Goal: Task Accomplishment & Management: Complete application form

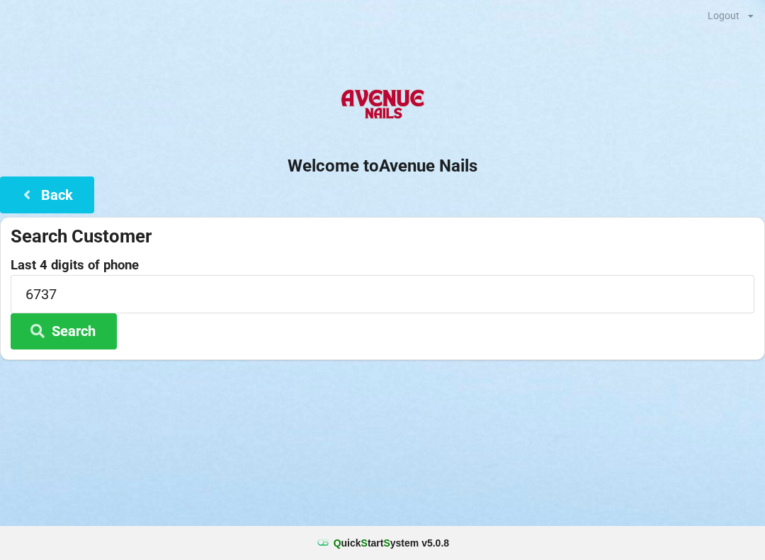
click at [62, 198] on button "Back" at bounding box center [47, 194] width 94 height 36
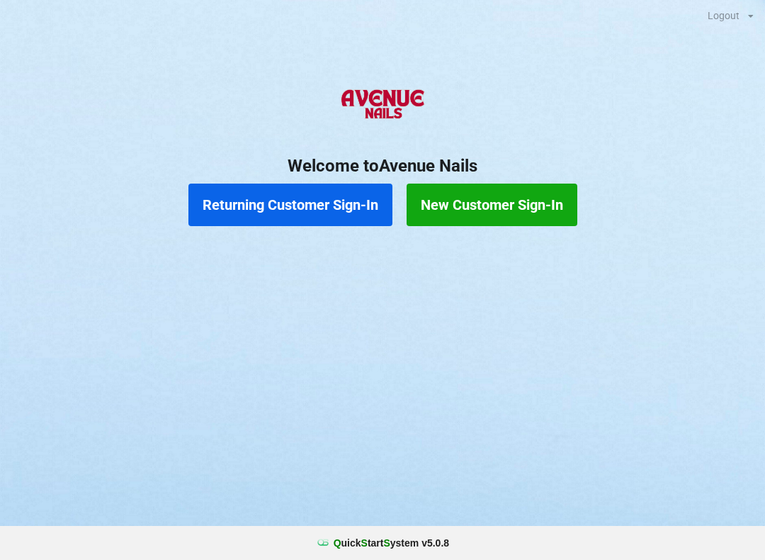
click at [476, 201] on button "New Customer Sign-In" at bounding box center [492, 205] width 171 height 43
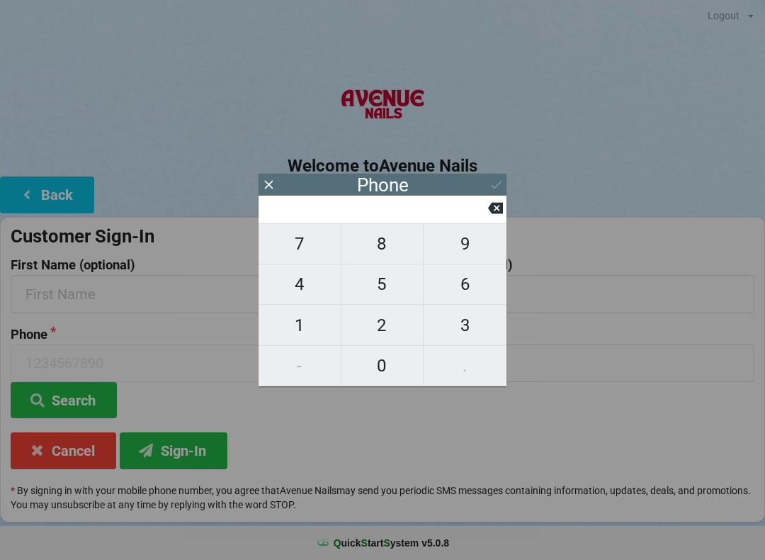
click at [299, 289] on span "4" at bounding box center [300, 284] width 82 height 30
type input "4"
click at [295, 322] on span "1" at bounding box center [300, 325] width 82 height 30
type input "41"
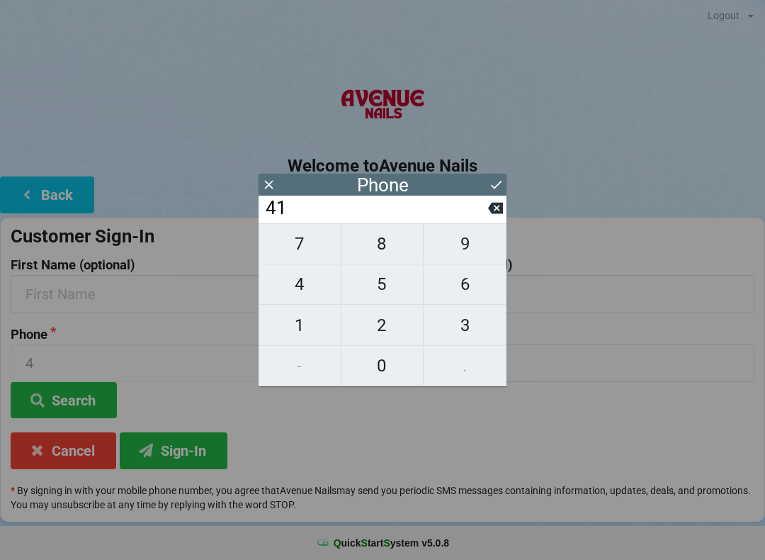
type input "41"
click at [302, 283] on span "4" at bounding box center [300, 284] width 82 height 30
type input "414"
click at [386, 276] on span "5" at bounding box center [383, 284] width 82 height 30
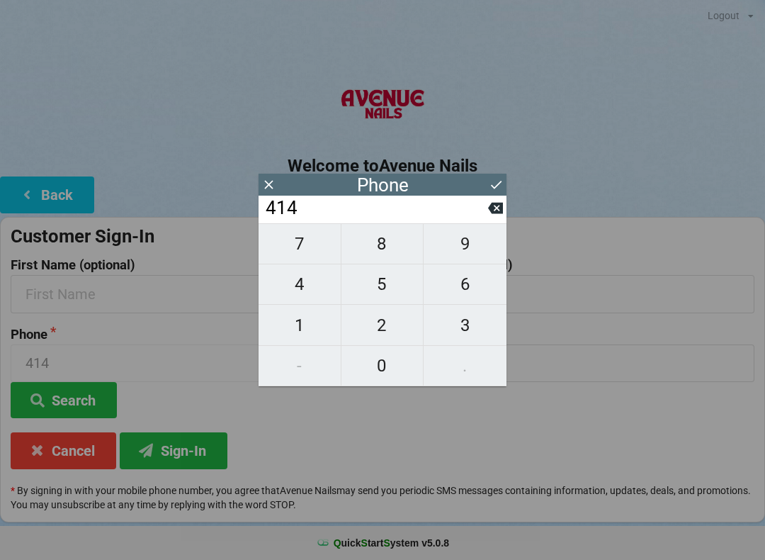
type input "4145"
click at [293, 283] on span "4" at bounding box center [300, 284] width 82 height 30
type input "41454"
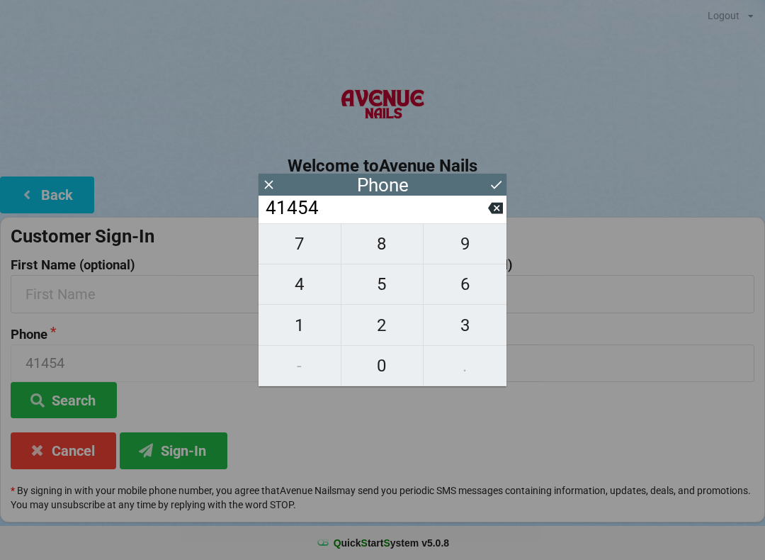
click at [294, 282] on span "4" at bounding box center [300, 284] width 82 height 30
type input "414544"
click at [369, 329] on span "2" at bounding box center [383, 325] width 82 height 30
type input "4145442"
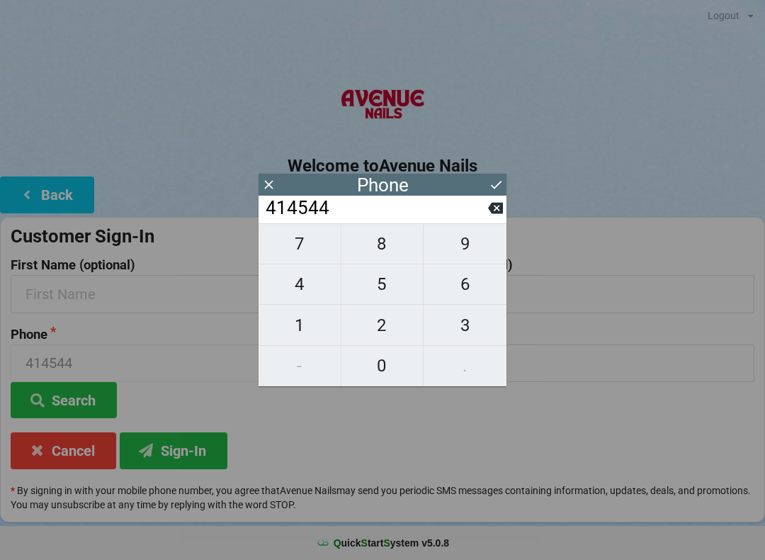
type input "4145442"
click at [468, 250] on span "9" at bounding box center [465, 244] width 83 height 30
type input "41454429"
click at [302, 252] on span "7" at bounding box center [300, 244] width 82 height 30
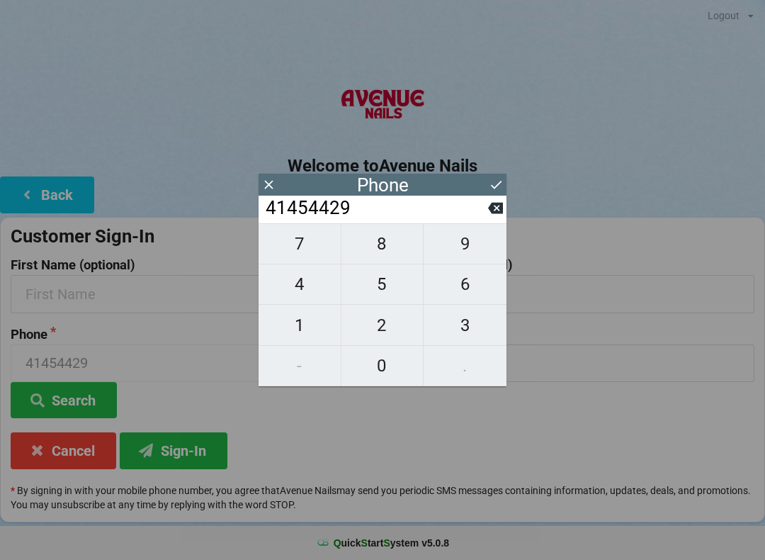
type input "414544297"
click at [369, 331] on span "2" at bounding box center [383, 325] width 82 height 30
type input "4145442972"
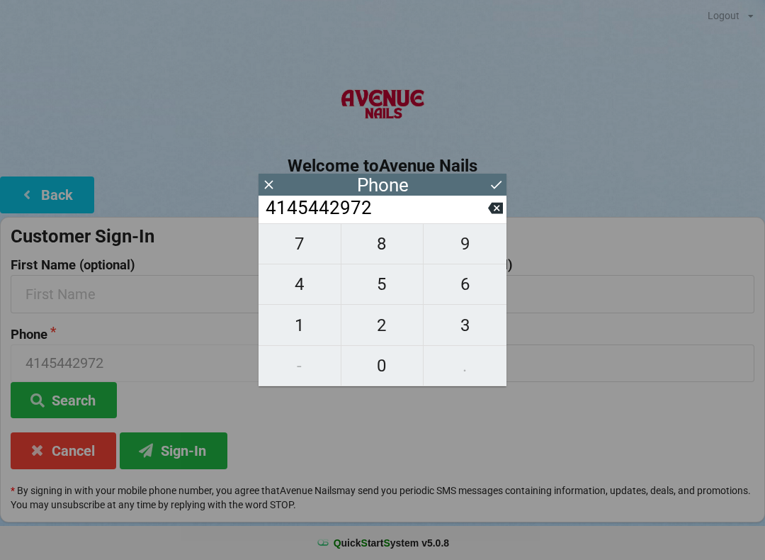
click at [491, 189] on icon at bounding box center [496, 184] width 15 height 15
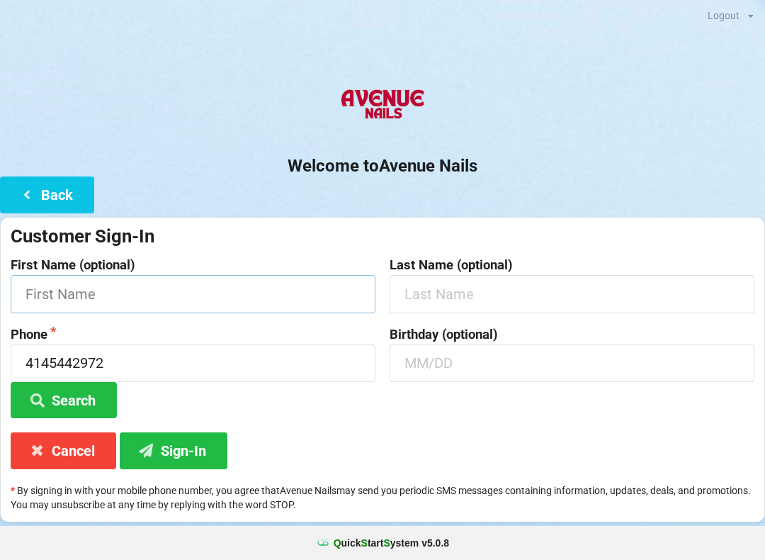
click at [259, 299] on input "text" at bounding box center [193, 294] width 365 height 38
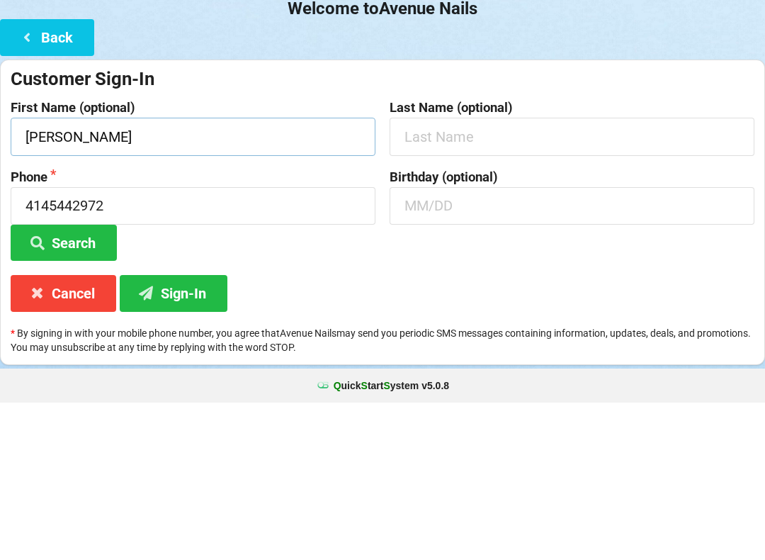
type input "[PERSON_NAME]"
click at [454, 275] on input "text" at bounding box center [572, 294] width 365 height 38
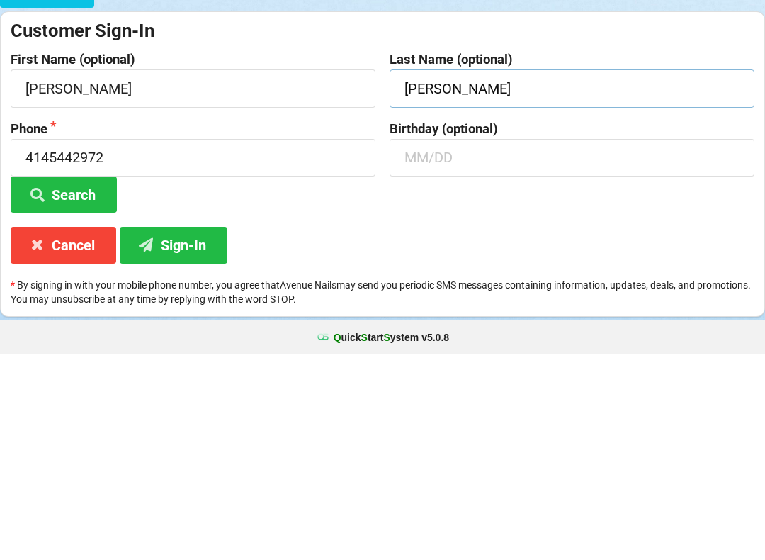
type input "[PERSON_NAME]"
click at [190, 432] on button "Sign-In" at bounding box center [174, 450] width 108 height 36
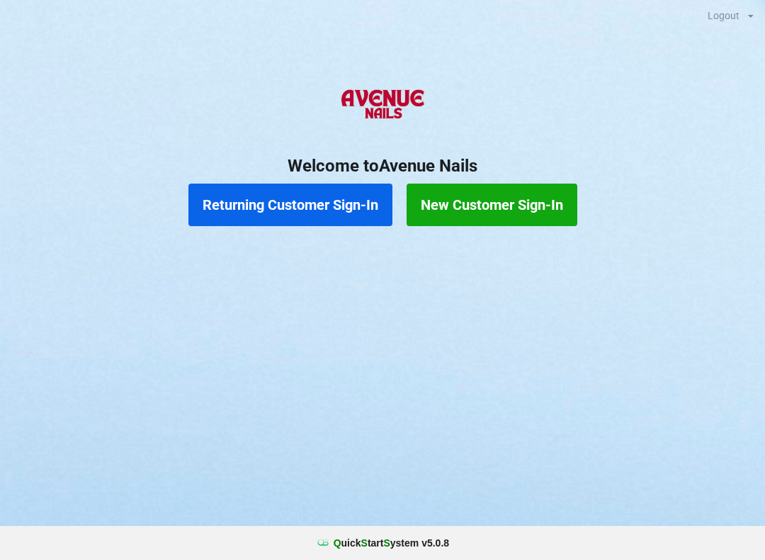
click at [335, 211] on button "Returning Customer Sign-In" at bounding box center [291, 205] width 204 height 43
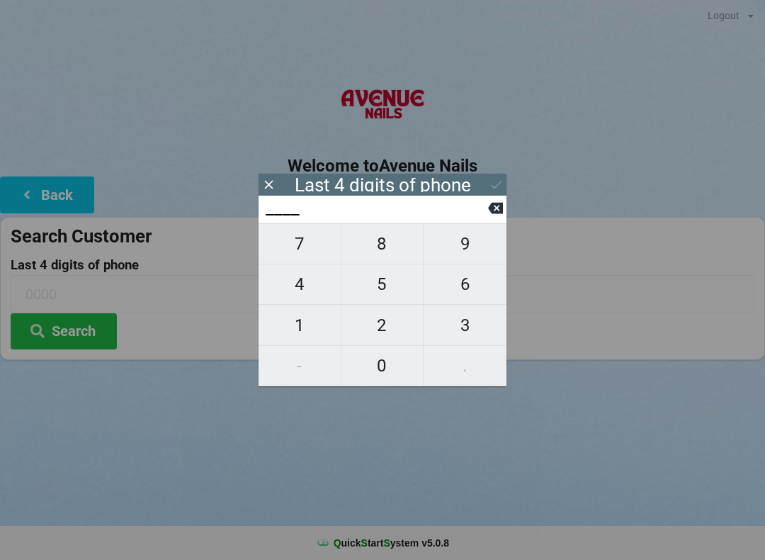
click at [383, 250] on span "8" at bounding box center [383, 244] width 82 height 30
type input "8___"
click at [374, 251] on span "8" at bounding box center [383, 244] width 82 height 30
type input "88__"
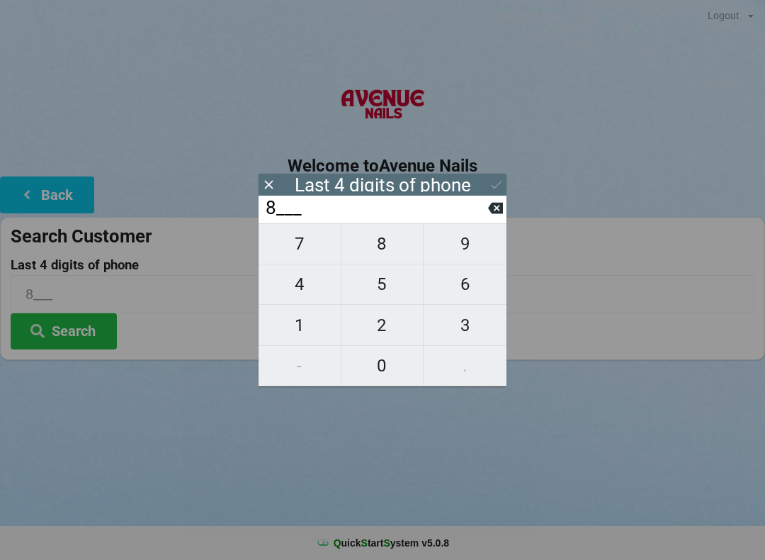
type input "88__"
click at [309, 247] on span "7" at bounding box center [300, 244] width 82 height 30
type input "887_"
click at [303, 296] on span "4" at bounding box center [300, 284] width 82 height 30
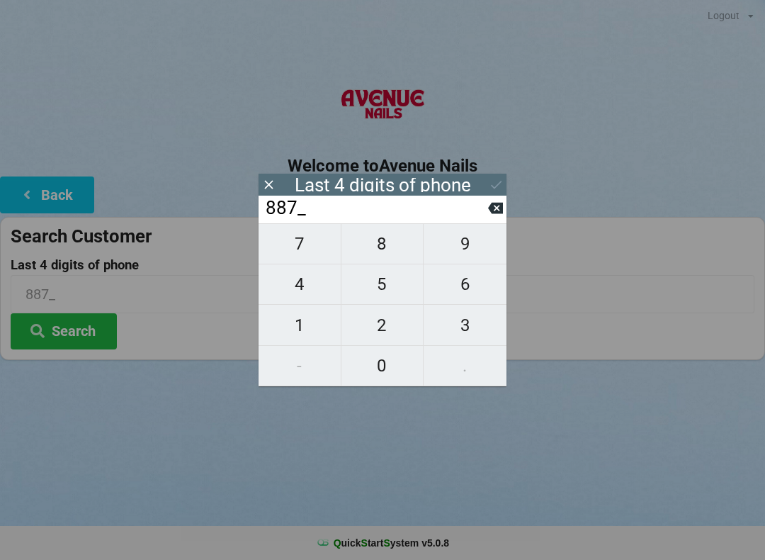
type input "8874"
click at [495, 184] on icon at bounding box center [496, 184] width 15 height 15
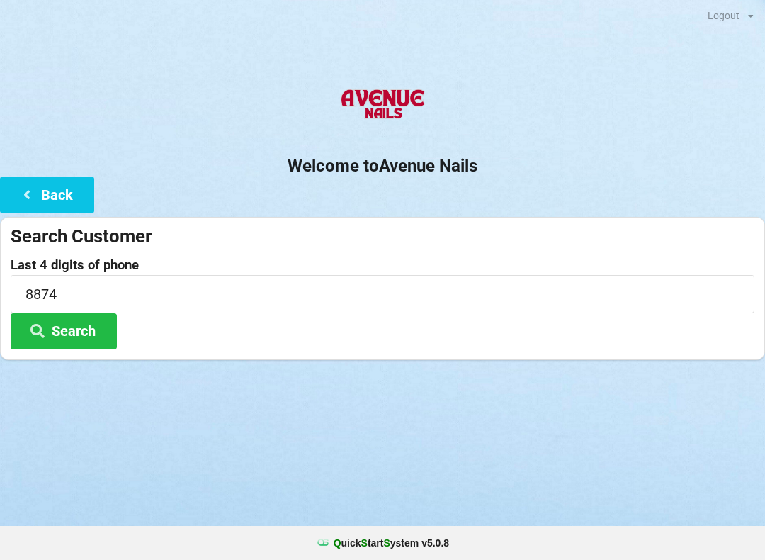
click at [78, 322] on button "Search" at bounding box center [64, 331] width 106 height 36
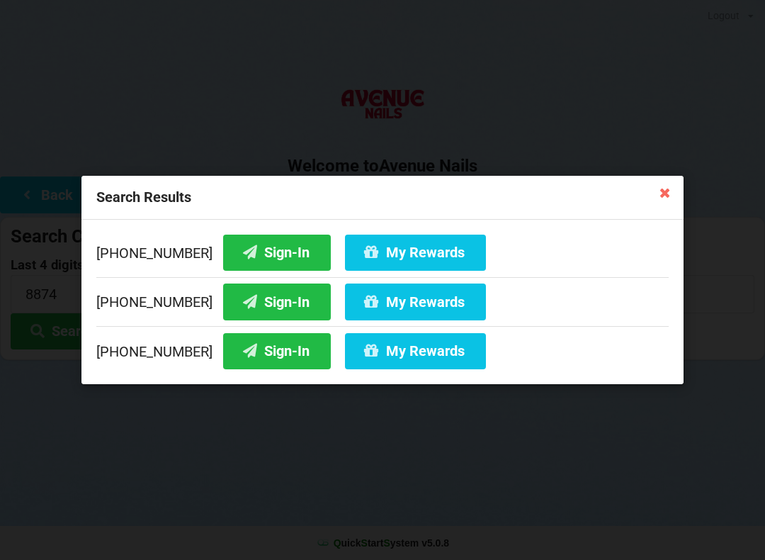
click at [242, 356] on icon at bounding box center [250, 350] width 17 height 12
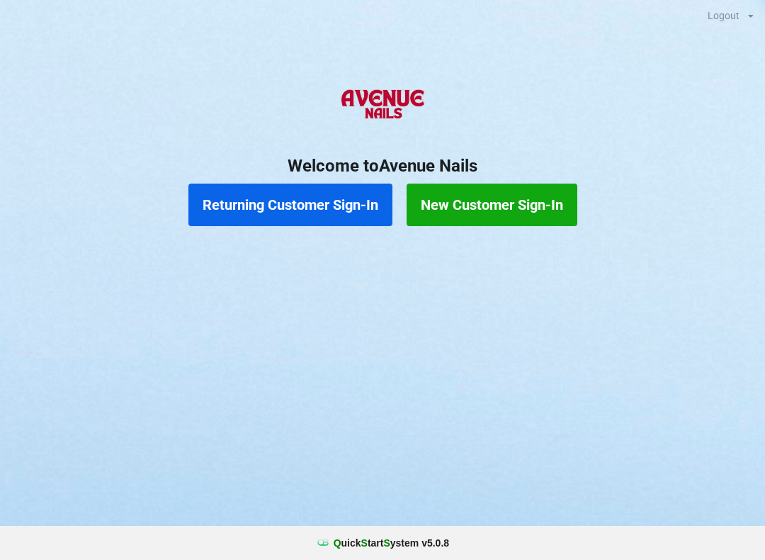
click at [279, 188] on button "Returning Customer Sign-In" at bounding box center [291, 205] width 204 height 43
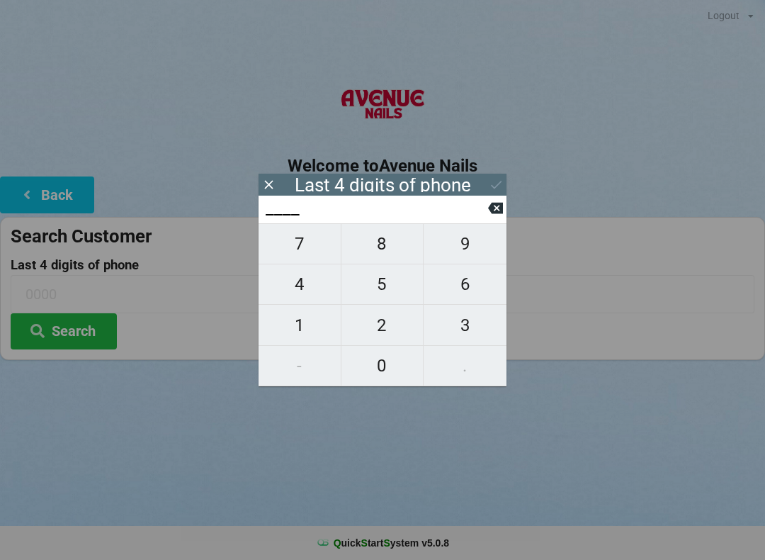
click at [374, 254] on span "8" at bounding box center [383, 244] width 82 height 30
type input "8___"
click at [371, 254] on span "8" at bounding box center [383, 244] width 82 height 30
type input "88__"
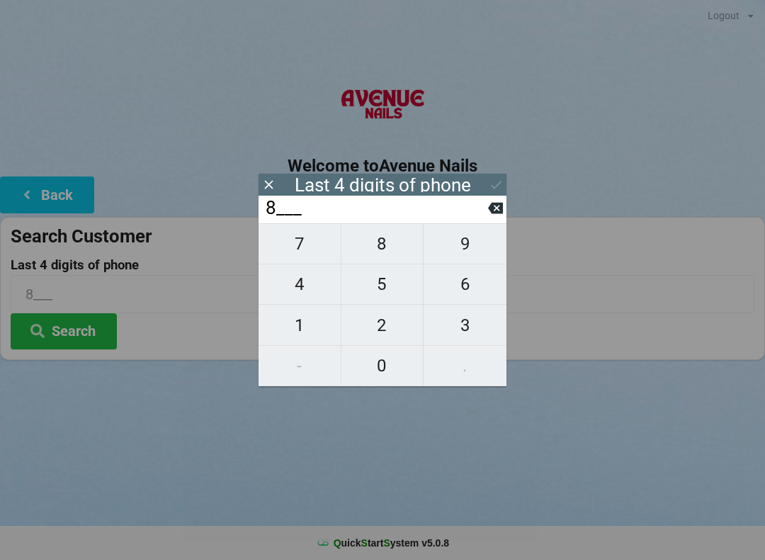
type input "88__"
click at [308, 247] on span "7" at bounding box center [300, 244] width 82 height 30
type input "887_"
click at [308, 288] on span "4" at bounding box center [300, 284] width 82 height 30
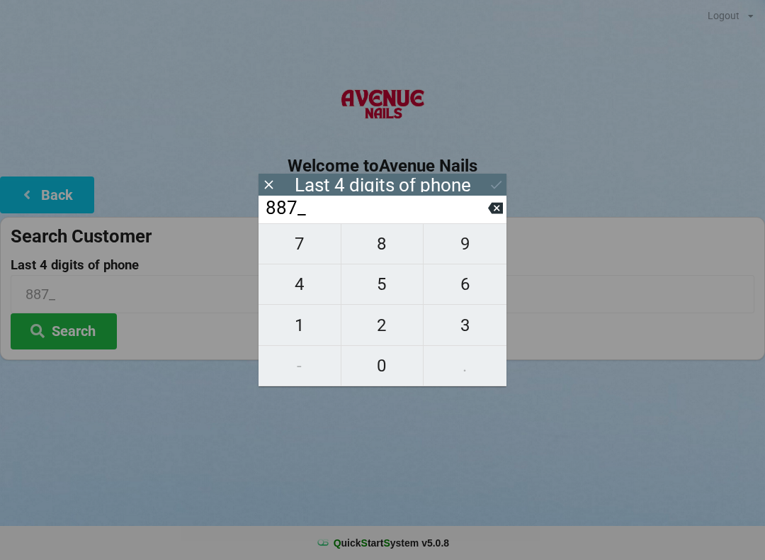
type input "8874"
click at [481, 175] on div "Last 4 digits of phone" at bounding box center [383, 185] width 248 height 22
click at [489, 194] on div "Last 4 digits of phone" at bounding box center [383, 185] width 248 height 22
click at [500, 179] on icon at bounding box center [496, 184] width 15 height 15
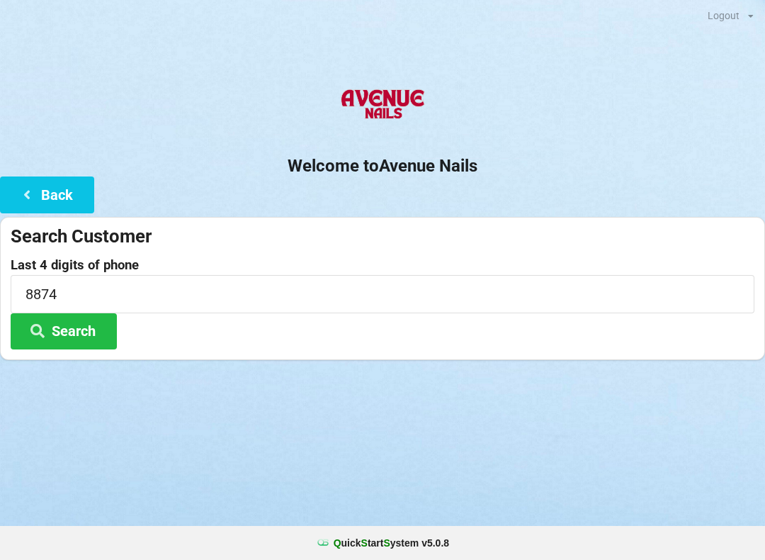
click at [77, 337] on button "Search" at bounding box center [64, 331] width 106 height 36
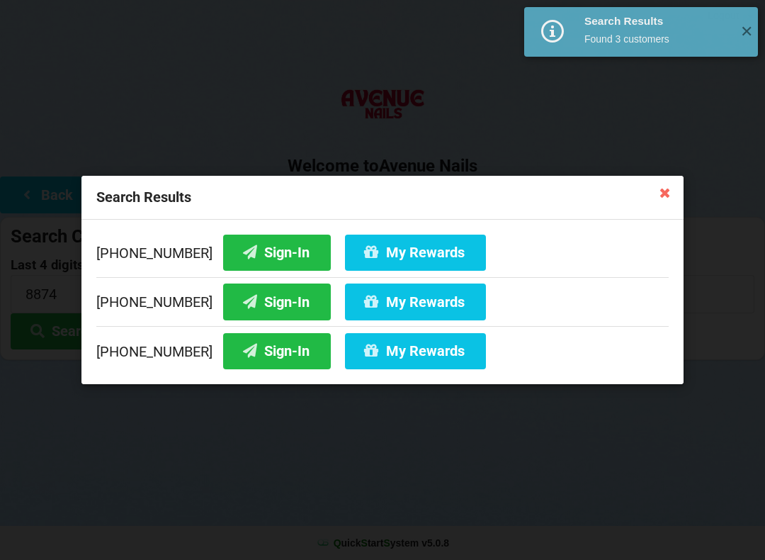
click at [381, 348] on button "My Rewards" at bounding box center [415, 351] width 141 height 36
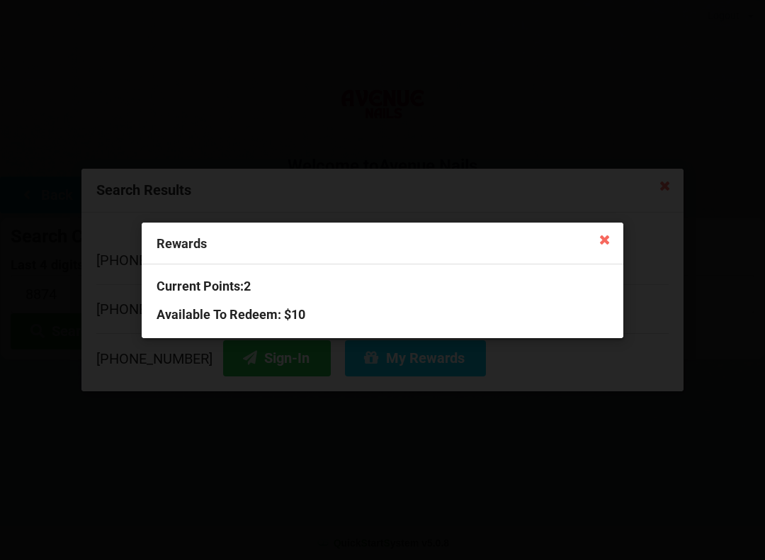
click at [635, 409] on div "Rewards Current Points: 2 Available To Redeem : $10" at bounding box center [382, 280] width 765 height 560
click at [611, 240] on icon at bounding box center [605, 239] width 23 height 23
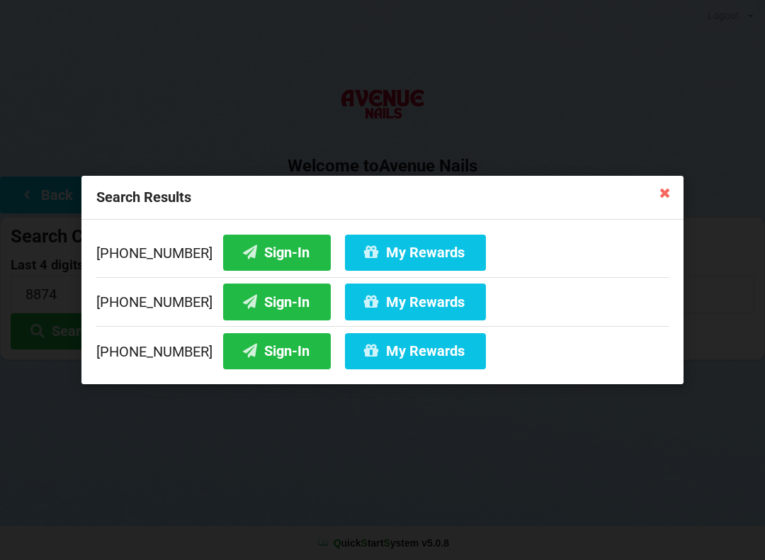
click at [657, 186] on icon at bounding box center [665, 192] width 23 height 23
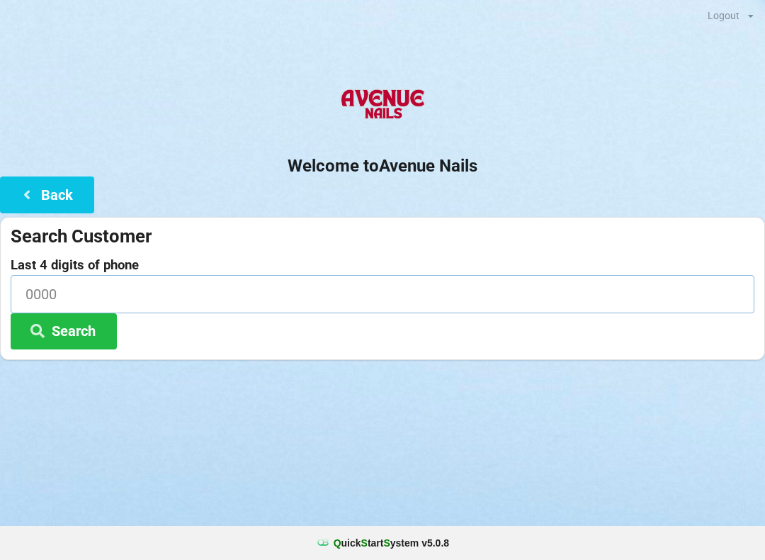
click at [121, 296] on input at bounding box center [383, 294] width 744 height 38
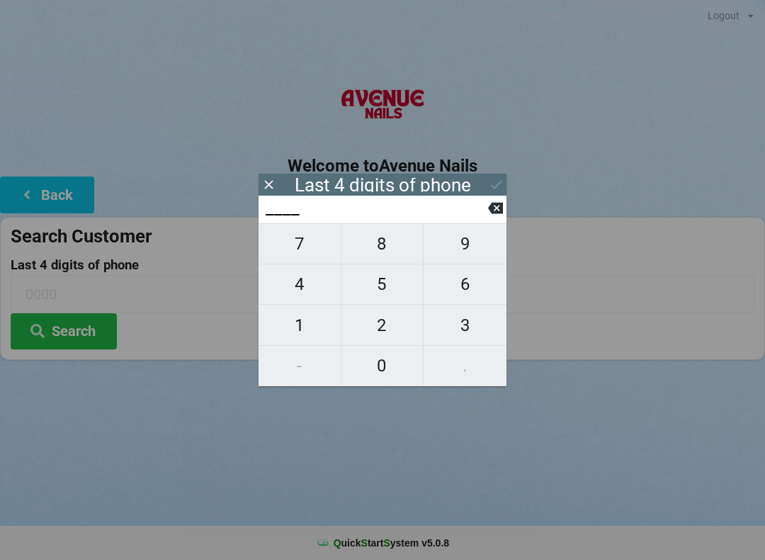
click at [464, 254] on span "9" at bounding box center [465, 244] width 83 height 30
type input "9___"
click at [303, 323] on span "1" at bounding box center [300, 325] width 82 height 30
type input "91__"
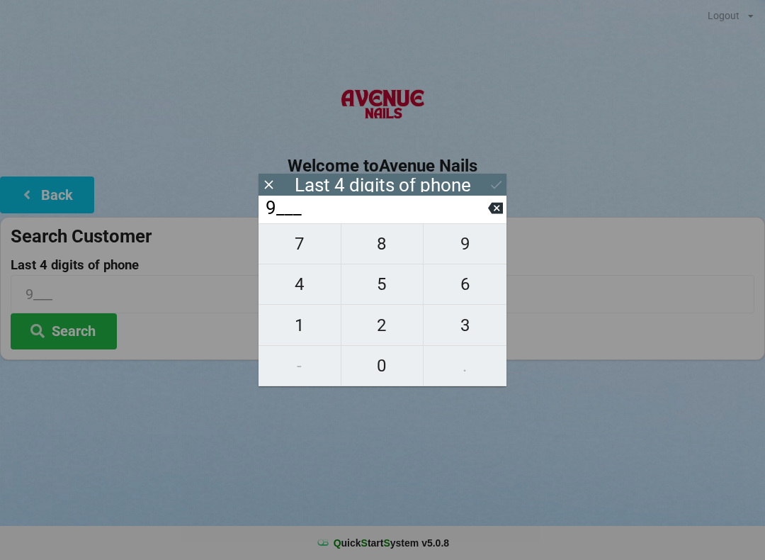
type input "91__"
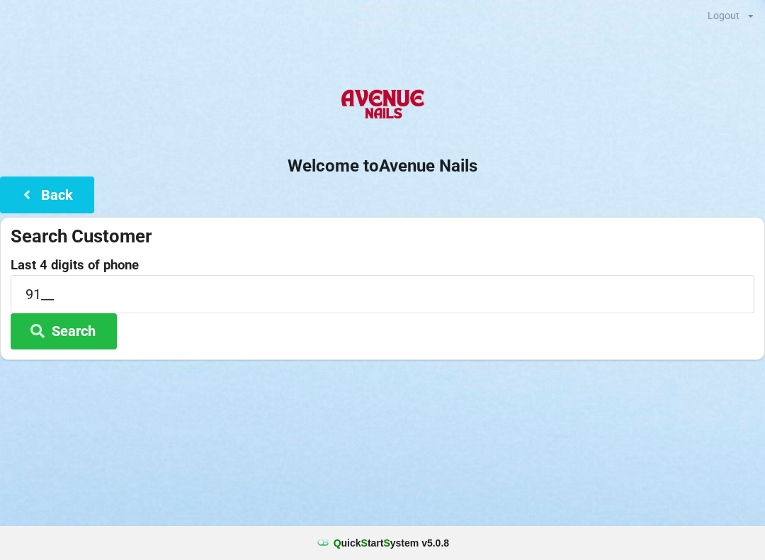
click at [81, 334] on button "Search" at bounding box center [64, 331] width 106 height 36
click at [92, 290] on input "91__" at bounding box center [383, 294] width 744 height 38
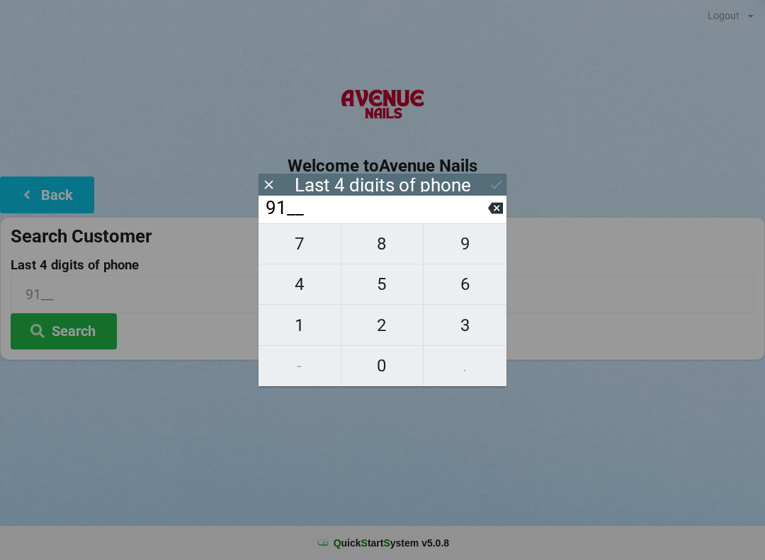
click at [298, 253] on span "7" at bounding box center [300, 244] width 82 height 30
type input "917_"
click at [386, 335] on span "2" at bounding box center [383, 325] width 82 height 30
type input "9172"
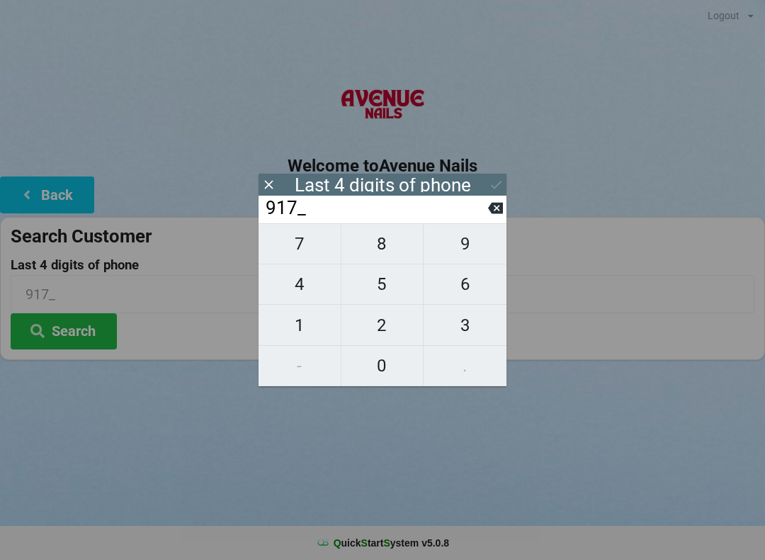
type input "9172"
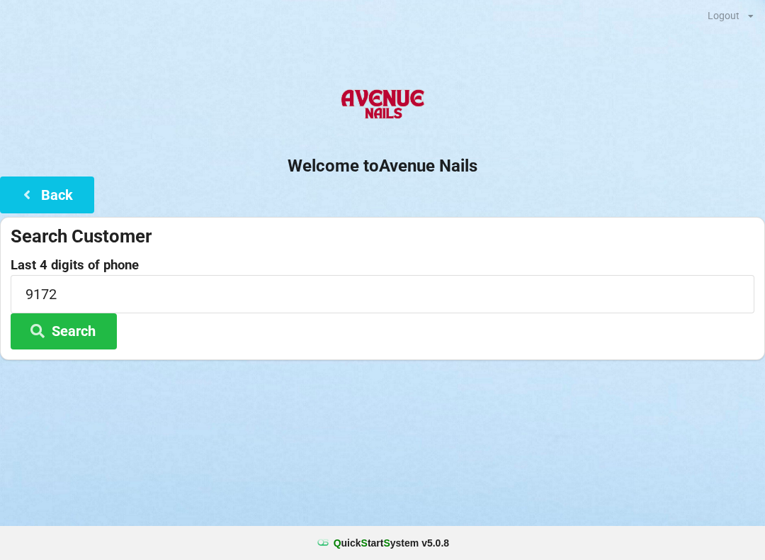
click at [77, 327] on button "Search" at bounding box center [64, 331] width 106 height 36
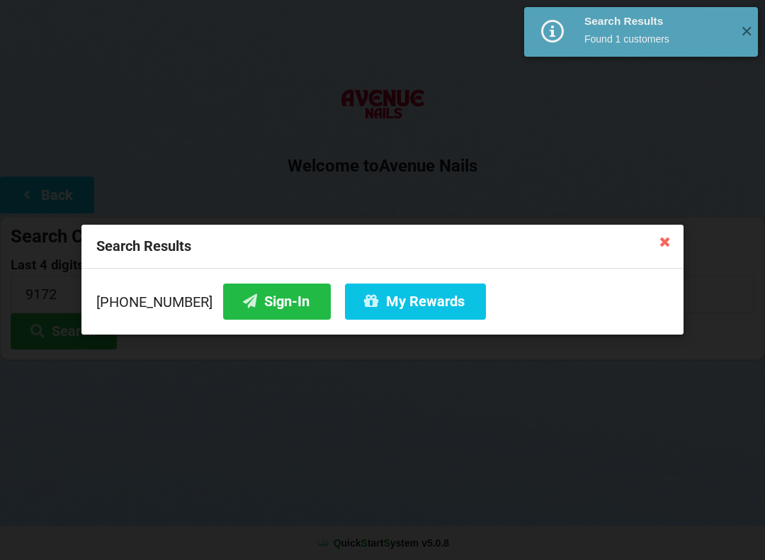
click at [247, 302] on button "Sign-In" at bounding box center [277, 301] width 108 height 36
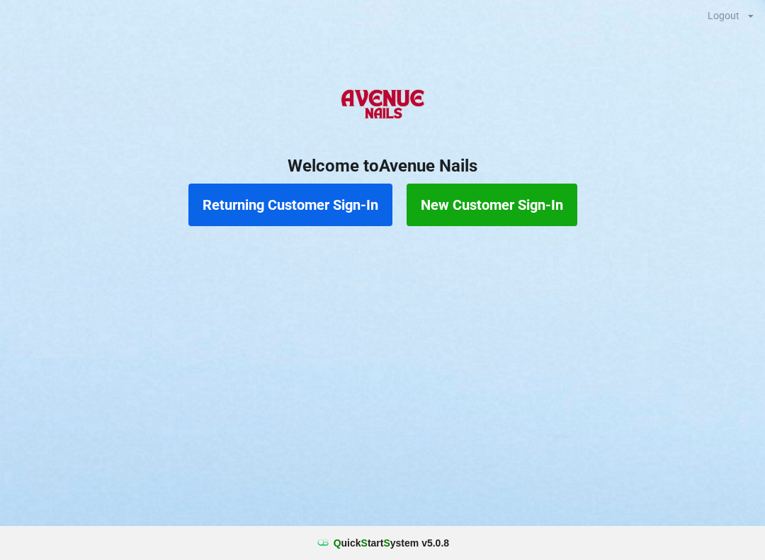
click at [269, 206] on button "Returning Customer Sign-In" at bounding box center [291, 205] width 204 height 43
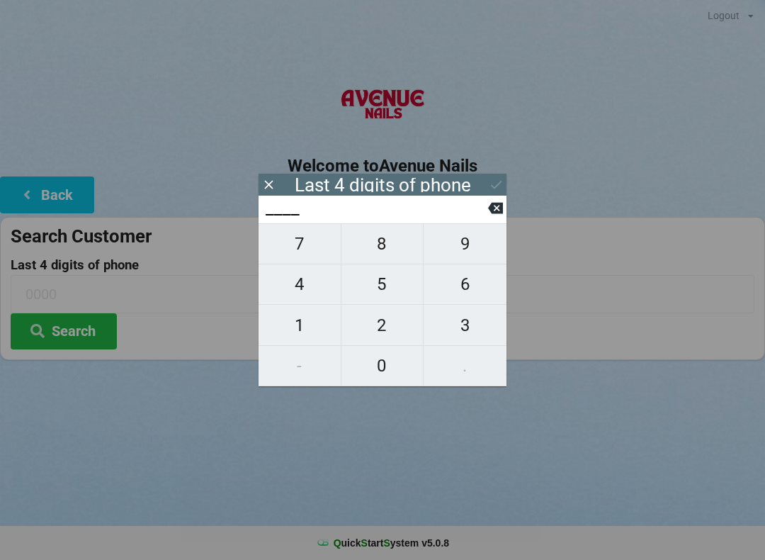
click at [383, 373] on span "0" at bounding box center [383, 366] width 82 height 30
type input "0___"
click at [466, 325] on span "3" at bounding box center [465, 325] width 83 height 30
type input "03__"
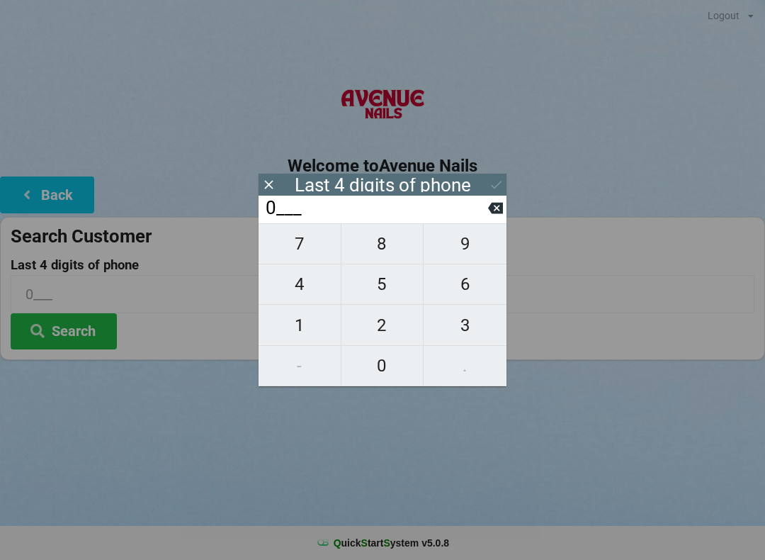
type input "03__"
click at [373, 245] on span "8" at bounding box center [383, 244] width 82 height 30
type input "038_"
click at [376, 251] on span "8" at bounding box center [383, 244] width 82 height 30
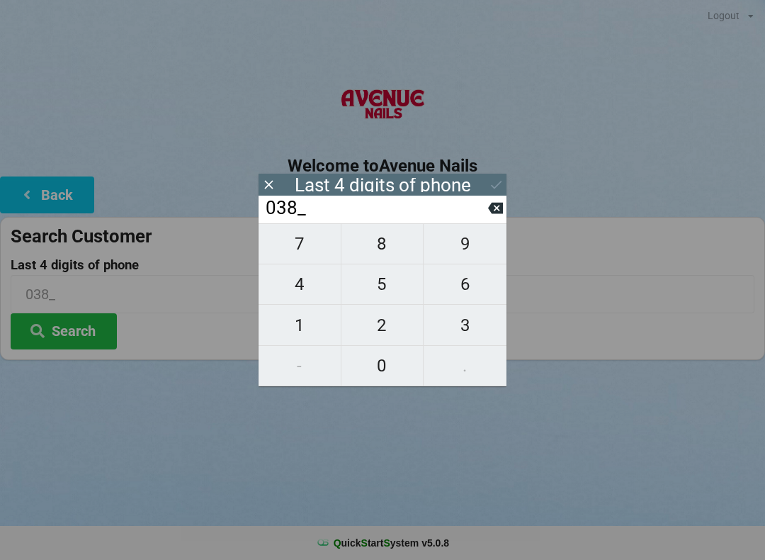
type input "0388"
click at [498, 179] on icon at bounding box center [496, 184] width 15 height 15
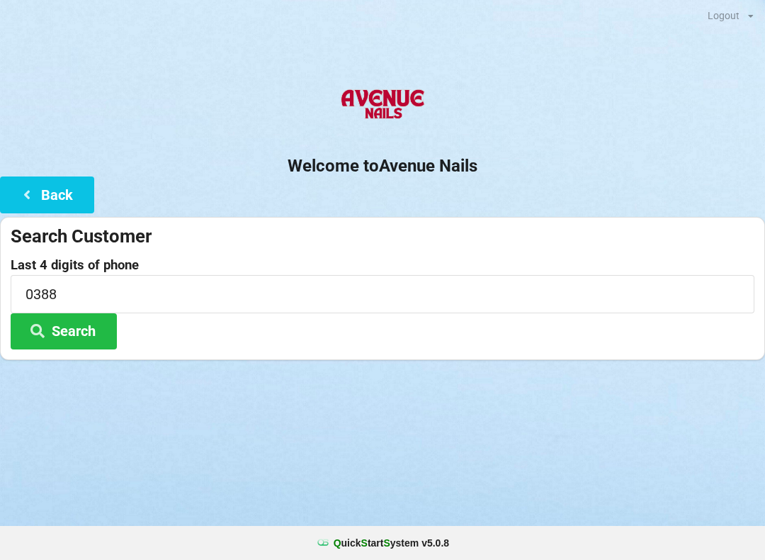
click at [60, 325] on button "Search" at bounding box center [64, 331] width 106 height 36
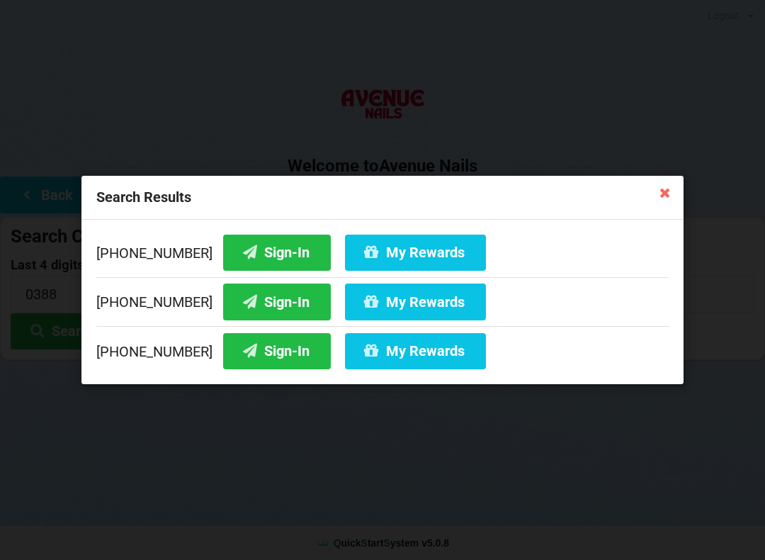
click at [239, 303] on button "Sign-In" at bounding box center [277, 301] width 108 height 36
